Goal: Information Seeking & Learning: Learn about a topic

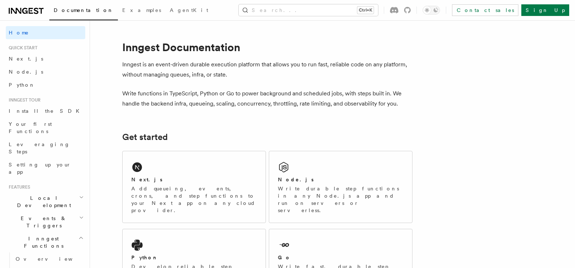
scroll to position [73, 0]
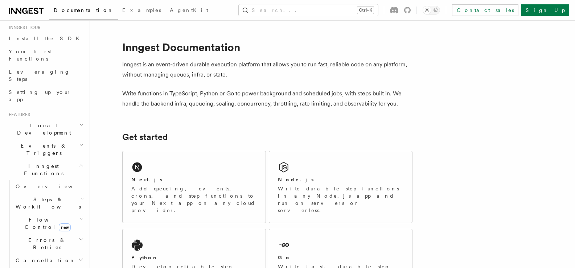
click at [50, 122] on span "Local Development" at bounding box center [42, 129] width 73 height 15
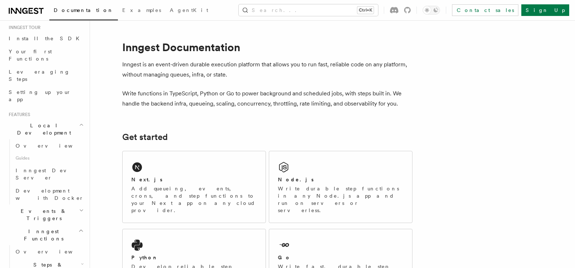
click at [64, 119] on h2 "Local Development" at bounding box center [45, 129] width 79 height 20
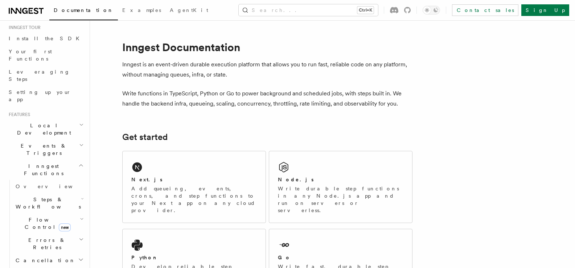
click at [64, 119] on h2 "Local Development" at bounding box center [45, 129] width 79 height 20
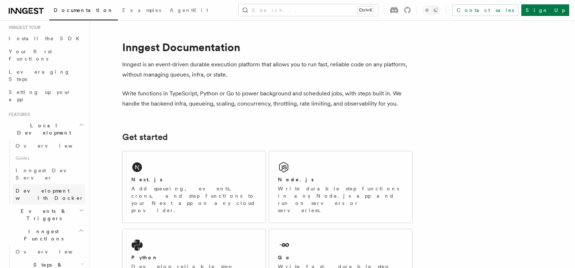
click at [50, 188] on span "Development with Docker" at bounding box center [50, 194] width 68 height 13
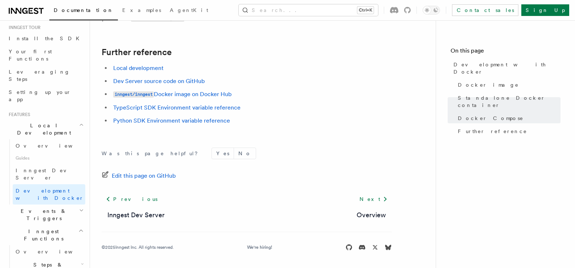
scroll to position [145, 0]
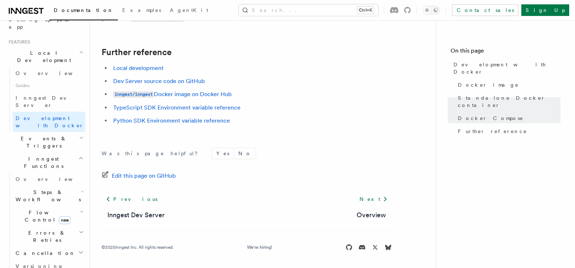
click at [52, 132] on h2 "Events & Triggers" at bounding box center [45, 142] width 79 height 20
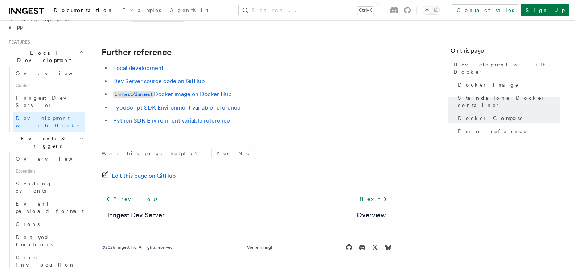
click at [53, 132] on h2 "Events & Triggers" at bounding box center [45, 142] width 79 height 20
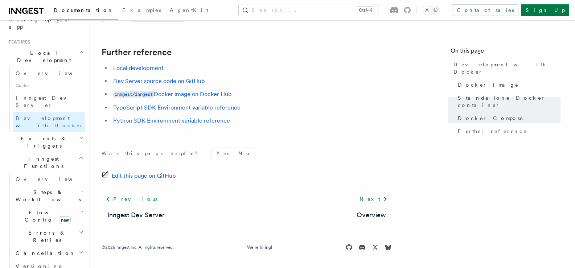
click at [64, 206] on h2 "Flow Control new" at bounding box center [49, 216] width 73 height 20
click at [32, 244] on span "Singleton" at bounding box center [43, 247] width 41 height 6
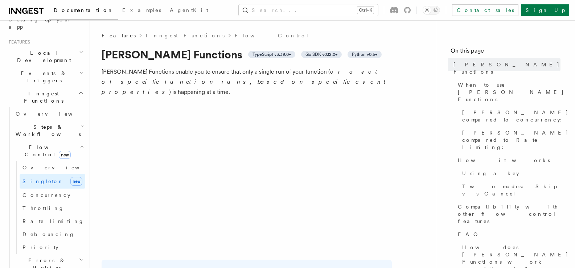
scroll to position [218, 0]
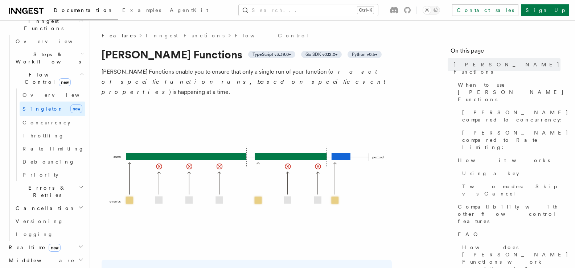
click at [48, 202] on h2 "Cancellation" at bounding box center [49, 208] width 73 height 13
click at [56, 202] on h2 "Cancellation" at bounding box center [49, 208] width 73 height 13
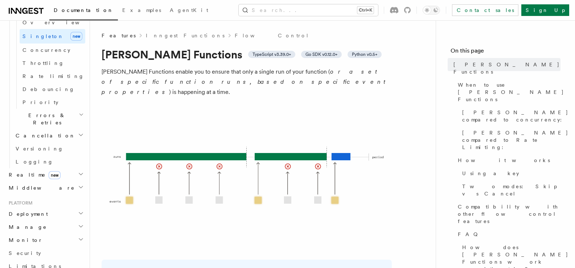
click at [46, 182] on h2 "Middleware" at bounding box center [45, 188] width 79 height 13
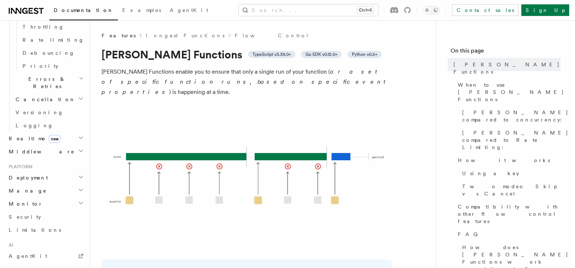
scroll to position [363, 0]
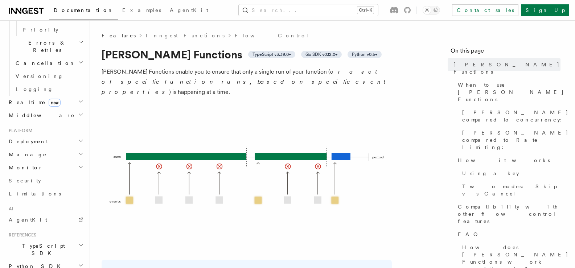
click at [50, 240] on h2 "TypeScript SDK" at bounding box center [45, 250] width 79 height 20
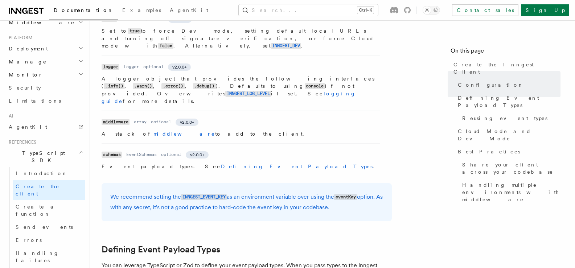
scroll to position [472, 0]
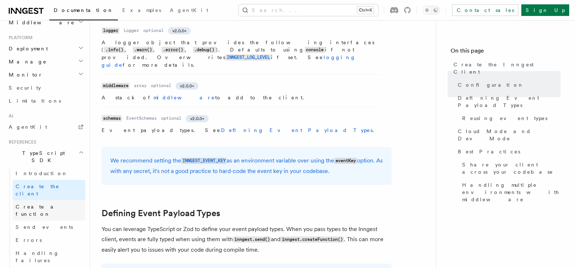
click at [34, 204] on span "Create a function" at bounding box center [37, 210] width 43 height 13
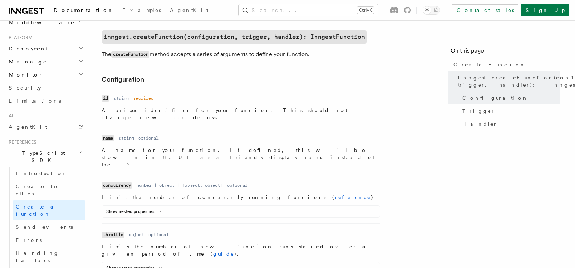
scroll to position [254, 0]
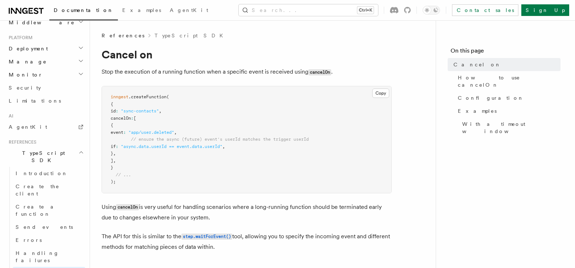
scroll to position [399, 0]
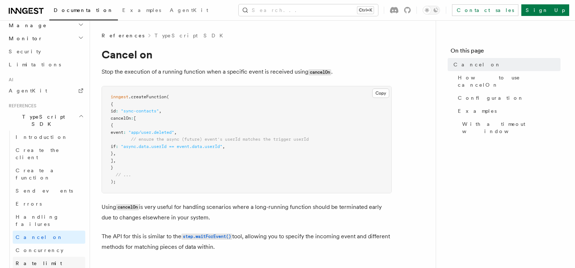
click at [37, 257] on link "Rate limit" at bounding box center [49, 263] width 73 height 13
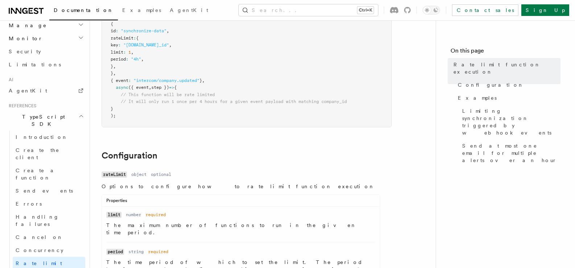
scroll to position [472, 0]
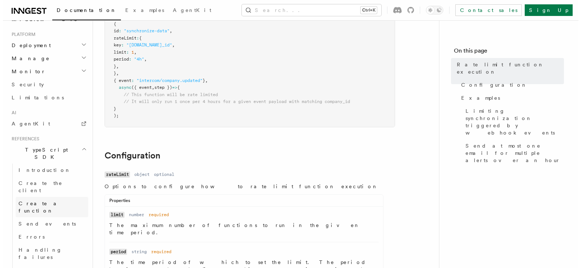
scroll to position [294, 0]
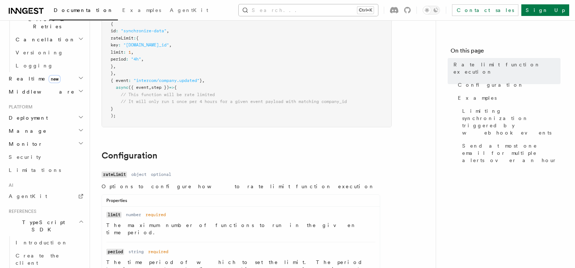
click at [356, 9] on button "Search... Ctrl+K" at bounding box center [308, 10] width 139 height 12
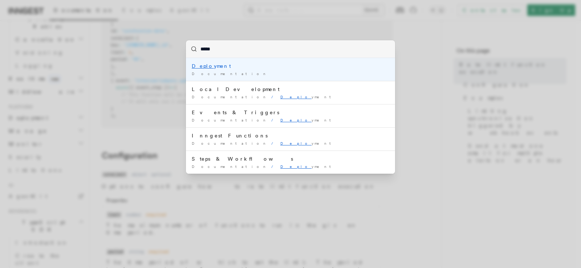
type input "******"
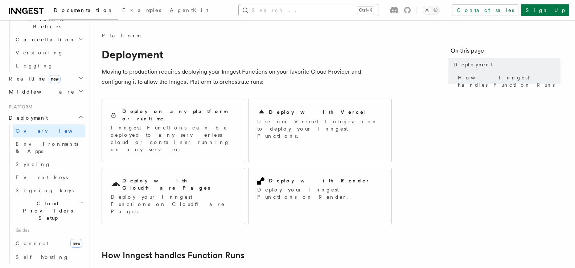
click at [329, 14] on button "Search... Ctrl+K" at bounding box center [308, 10] width 139 height 12
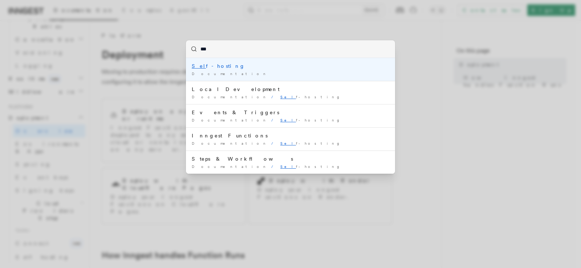
type input "****"
click at [229, 71] on div "Documentation /" at bounding box center [290, 73] width 197 height 5
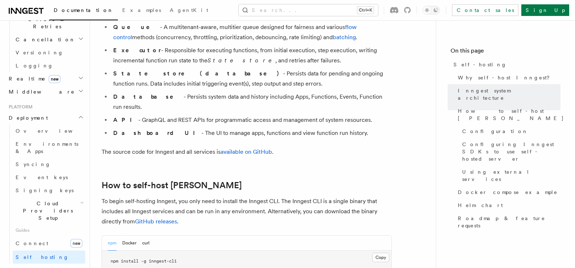
scroll to position [653, 0]
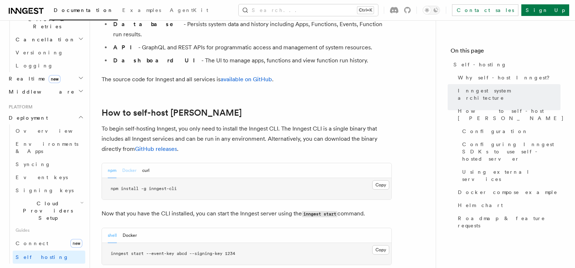
click at [127, 163] on button "Docker" at bounding box center [129, 170] width 14 height 15
click at [143, 163] on button "curl" at bounding box center [145, 170] width 7 height 15
click at [128, 163] on button "Docker" at bounding box center [129, 170] width 14 height 15
click at [104, 163] on div "npm Docker curl" at bounding box center [247, 170] width 290 height 15
click at [105, 163] on div "npm Docker curl" at bounding box center [247, 170] width 290 height 15
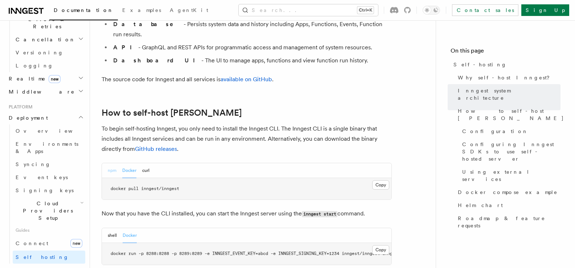
click at [109, 163] on button "npm" at bounding box center [112, 170] width 9 height 15
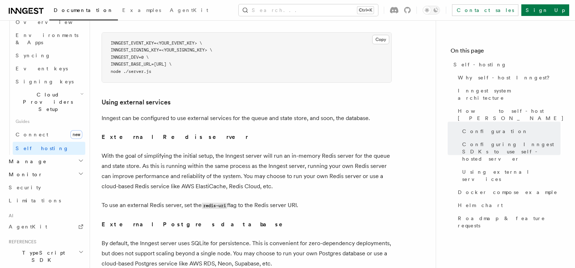
scroll to position [1815, 0]
